Goal: Feedback & Contribution: Submit feedback/report problem

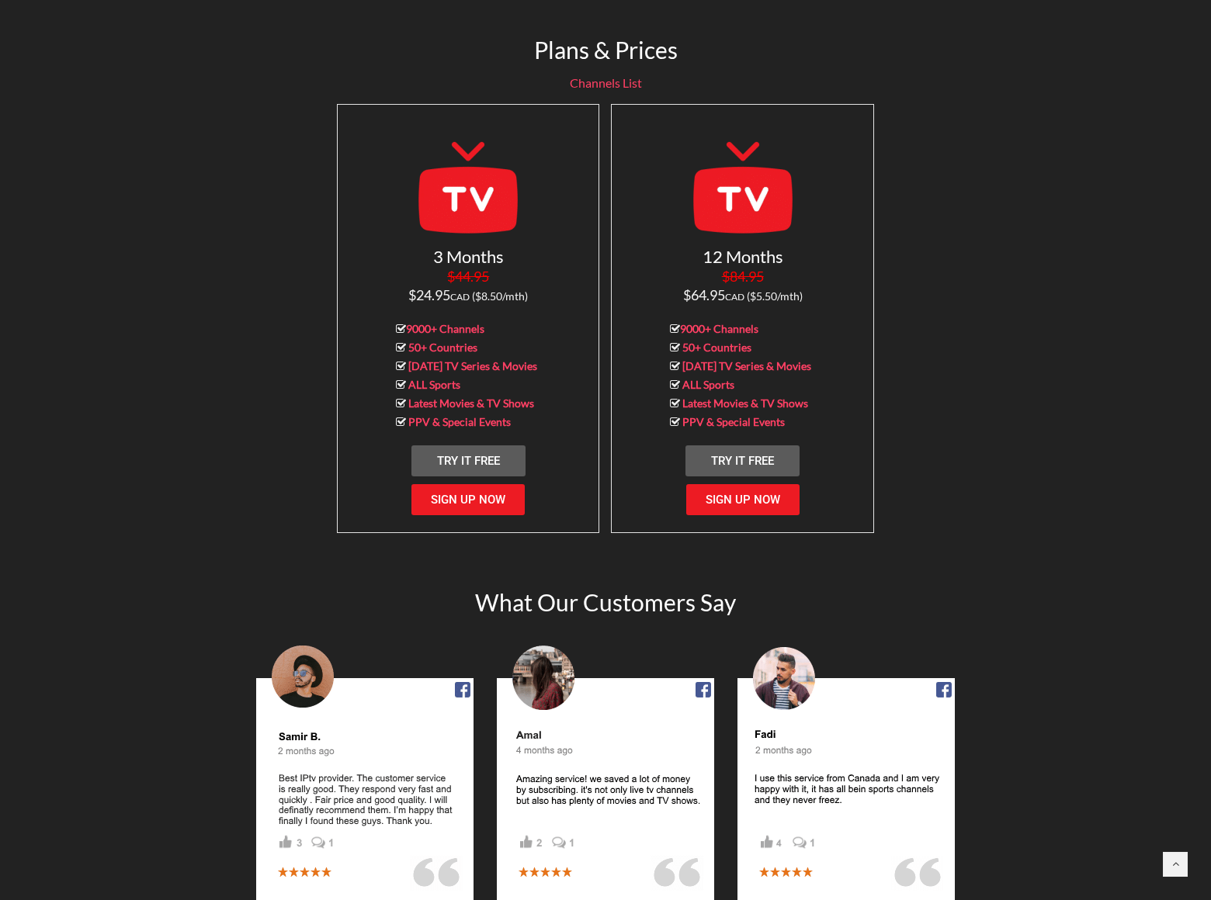
scroll to position [1504, 0]
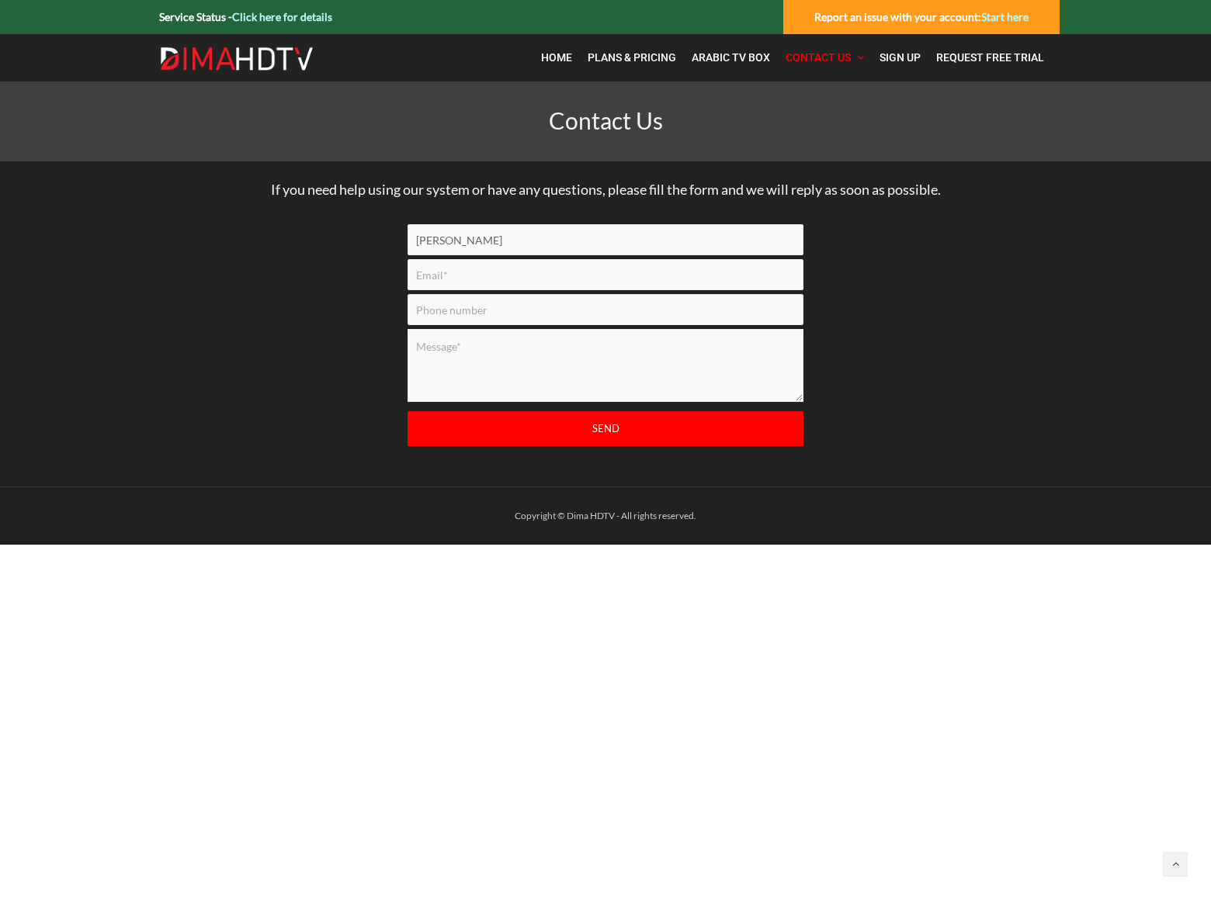
type input "Rick Stephens"
type input "rick_stephens@dominatebanners.com"
type input "8054002077"
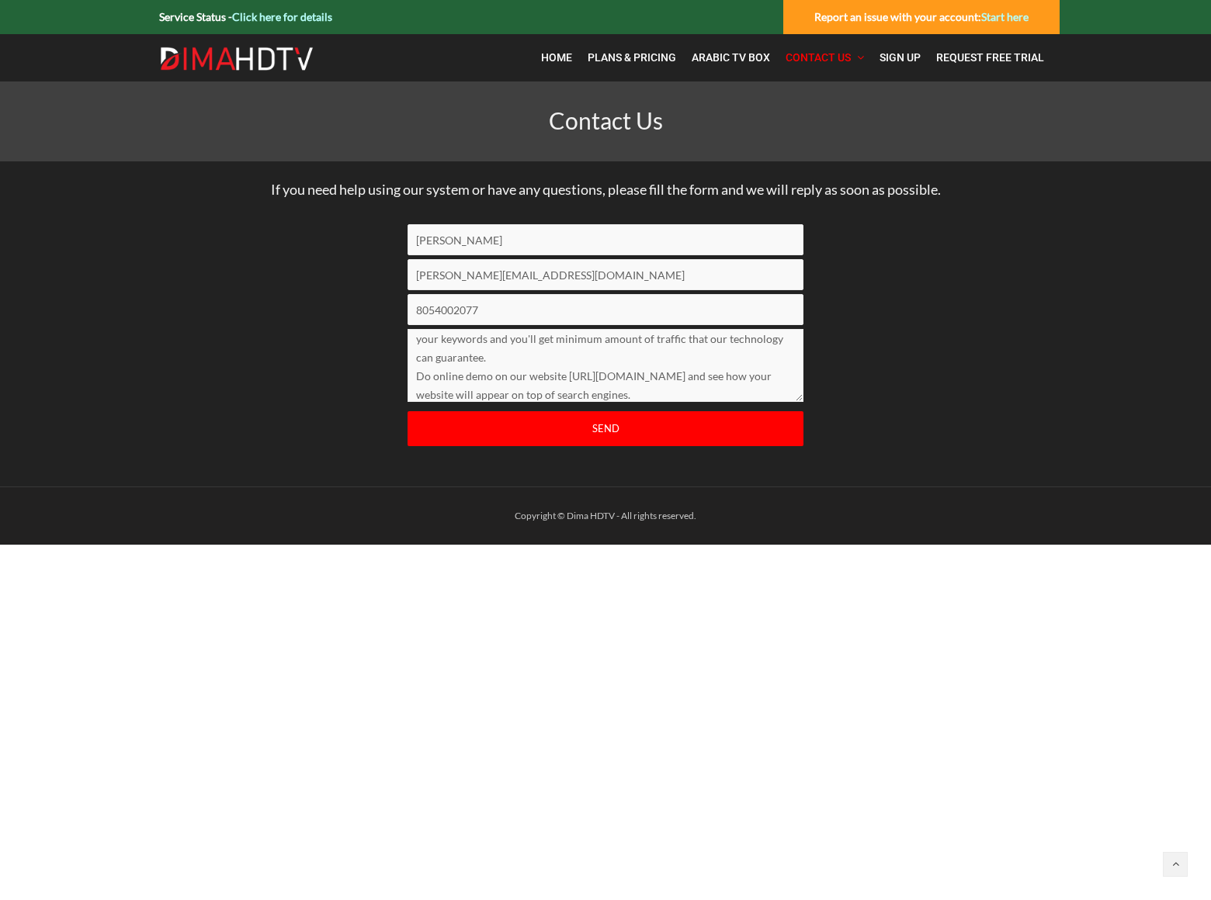
scroll to position [64, 0]
type textarea "We can place your website on top position in search engines without PPC. Just f…"
click at [605, 428] on input "Send" at bounding box center [605, 428] width 396 height 35
